Goal: Information Seeking & Learning: Check status

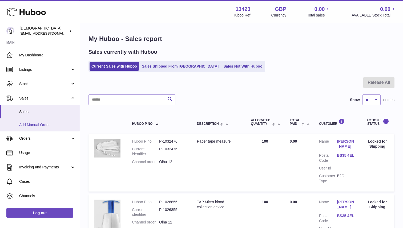
click at [35, 124] on span "Add Manual Order" at bounding box center [47, 125] width 56 height 5
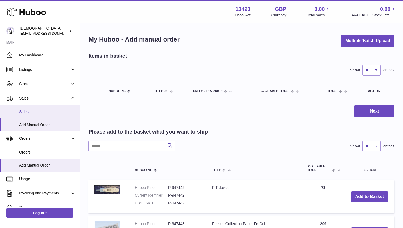
click at [35, 113] on span "Sales" at bounding box center [47, 112] width 56 height 5
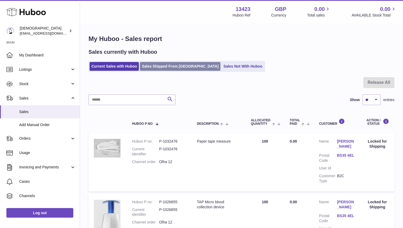
click at [161, 68] on link "Sales Shipped From [GEOGRAPHIC_DATA]" at bounding box center [180, 66] width 80 height 9
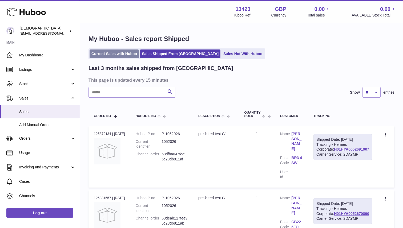
click at [124, 55] on link "Current Sales with Huboo" at bounding box center [114, 54] width 49 height 9
